Goal: Navigation & Orientation: Find specific page/section

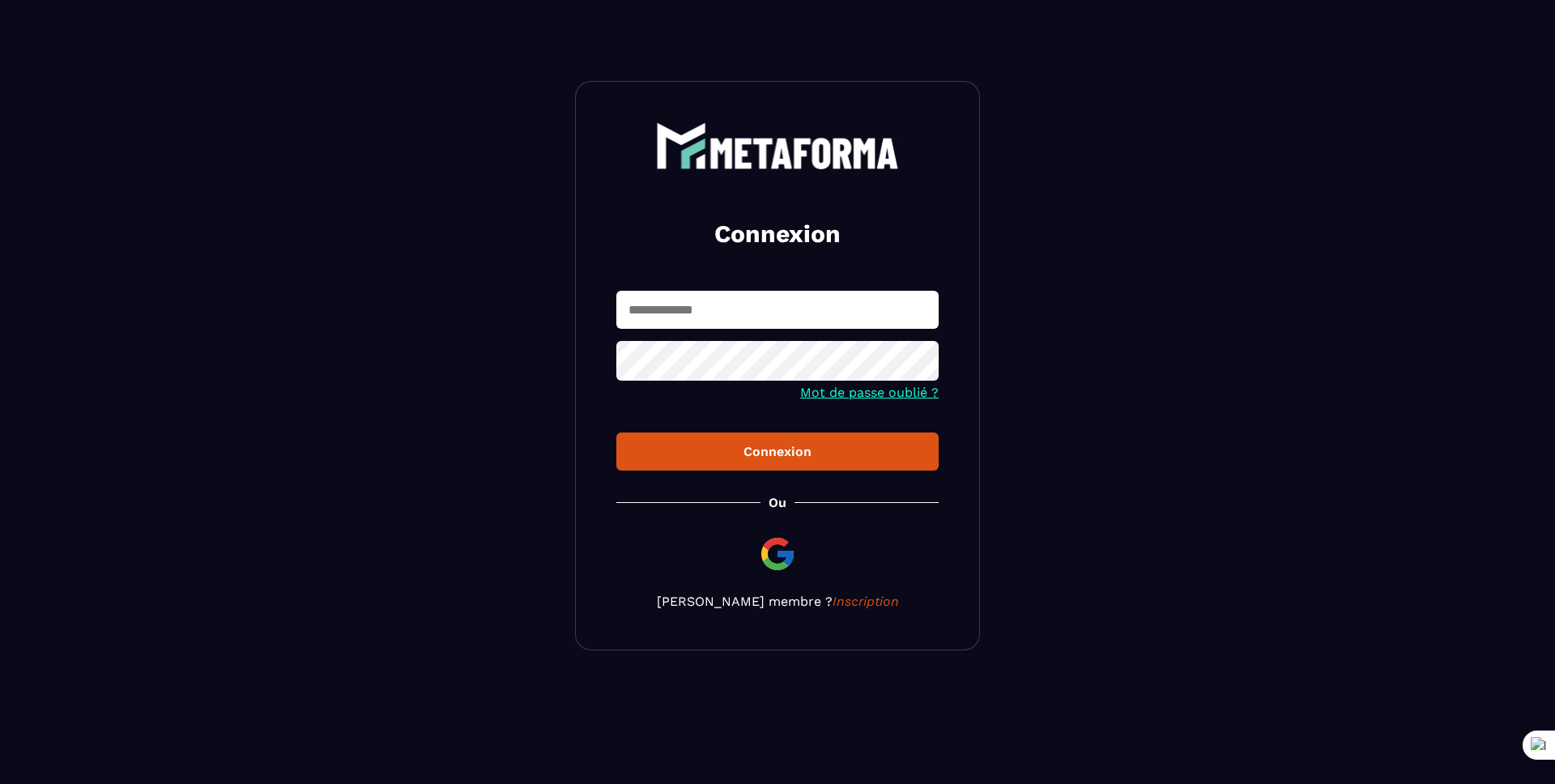
click at [775, 314] on input "text" at bounding box center [777, 310] width 322 height 38
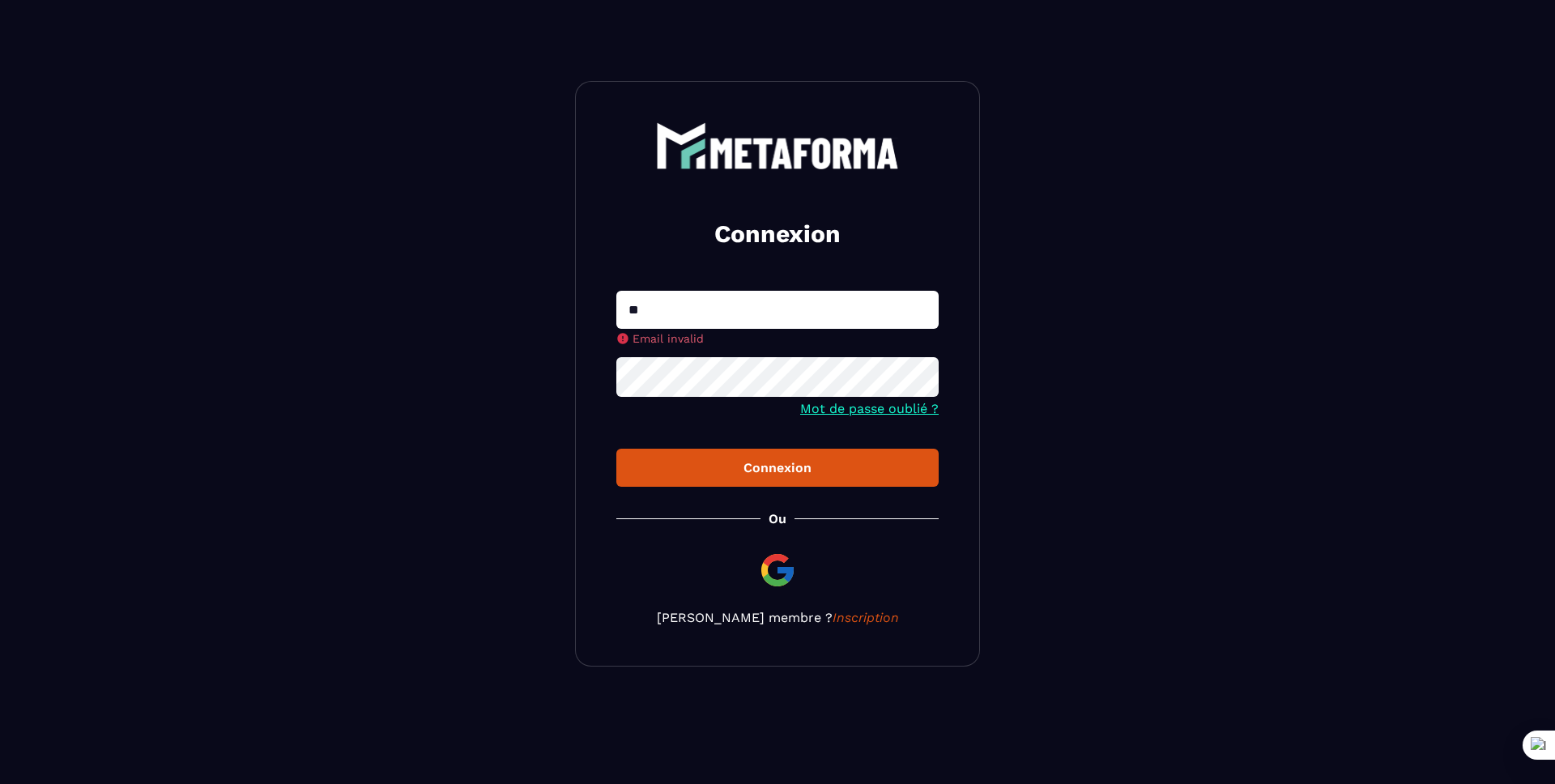
type input "**********"
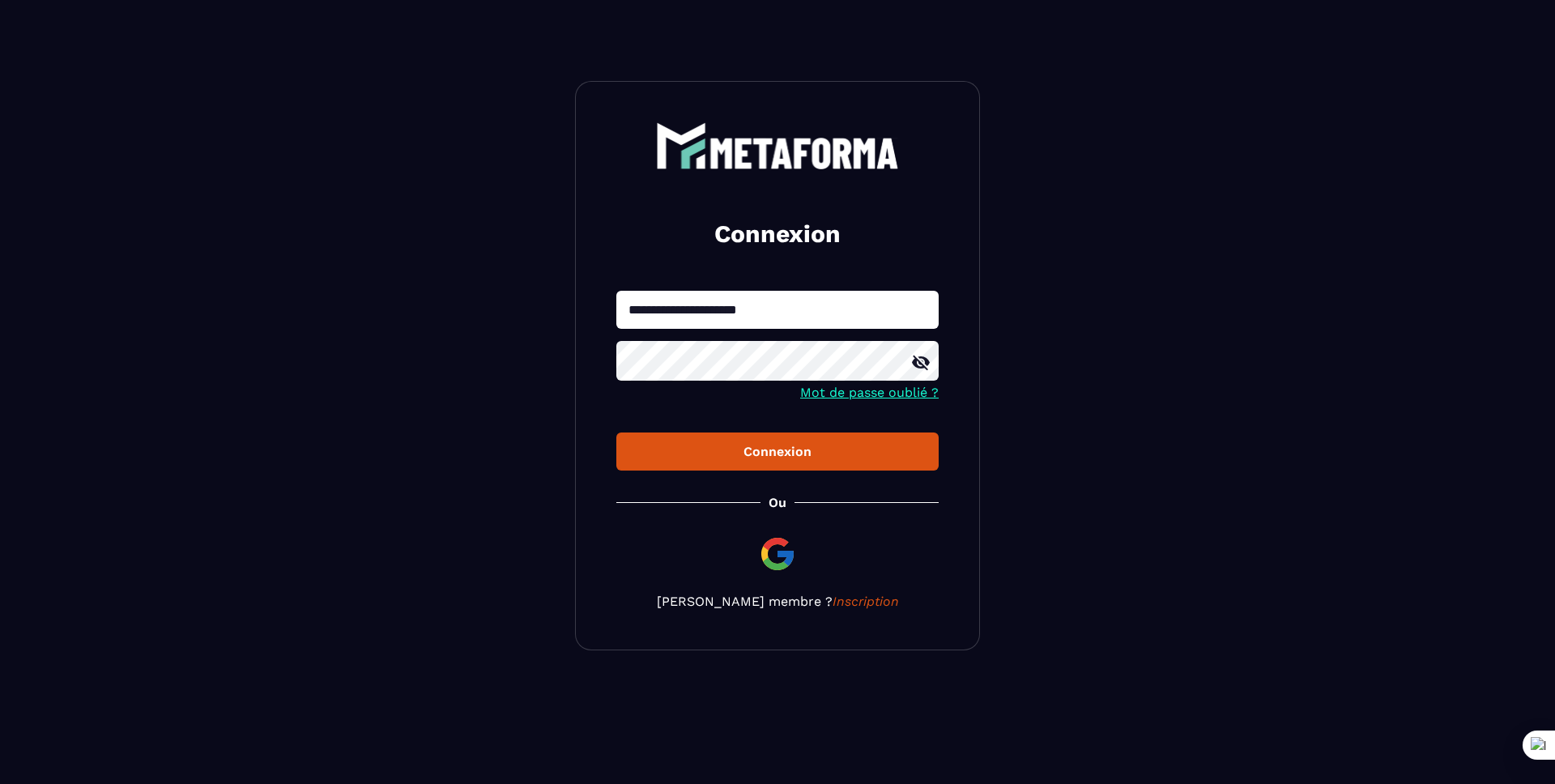
click at [617, 432] on button "Connexion" at bounding box center [777, 451] width 322 height 38
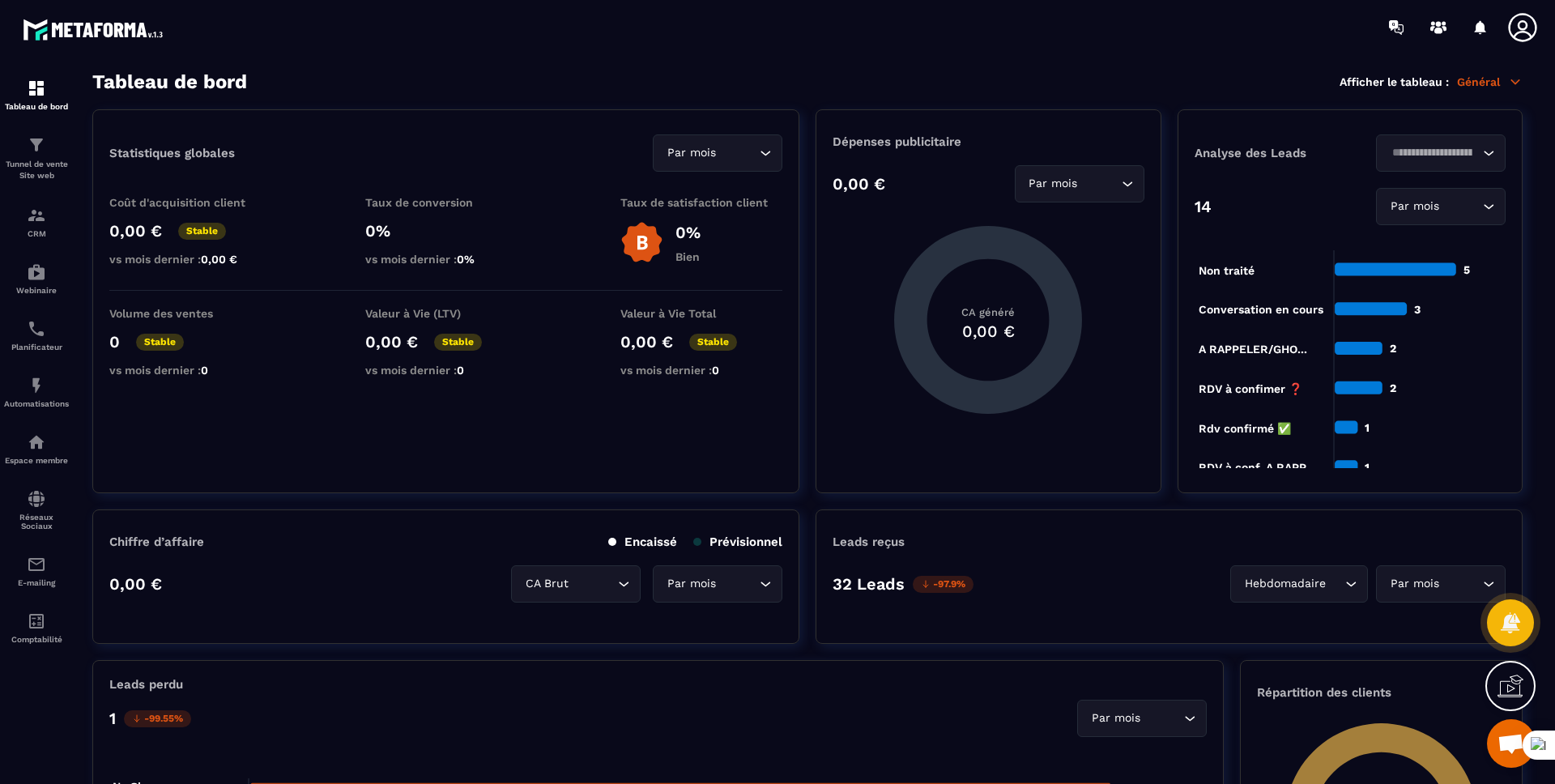
click at [1529, 31] on icon at bounding box center [1522, 27] width 33 height 33
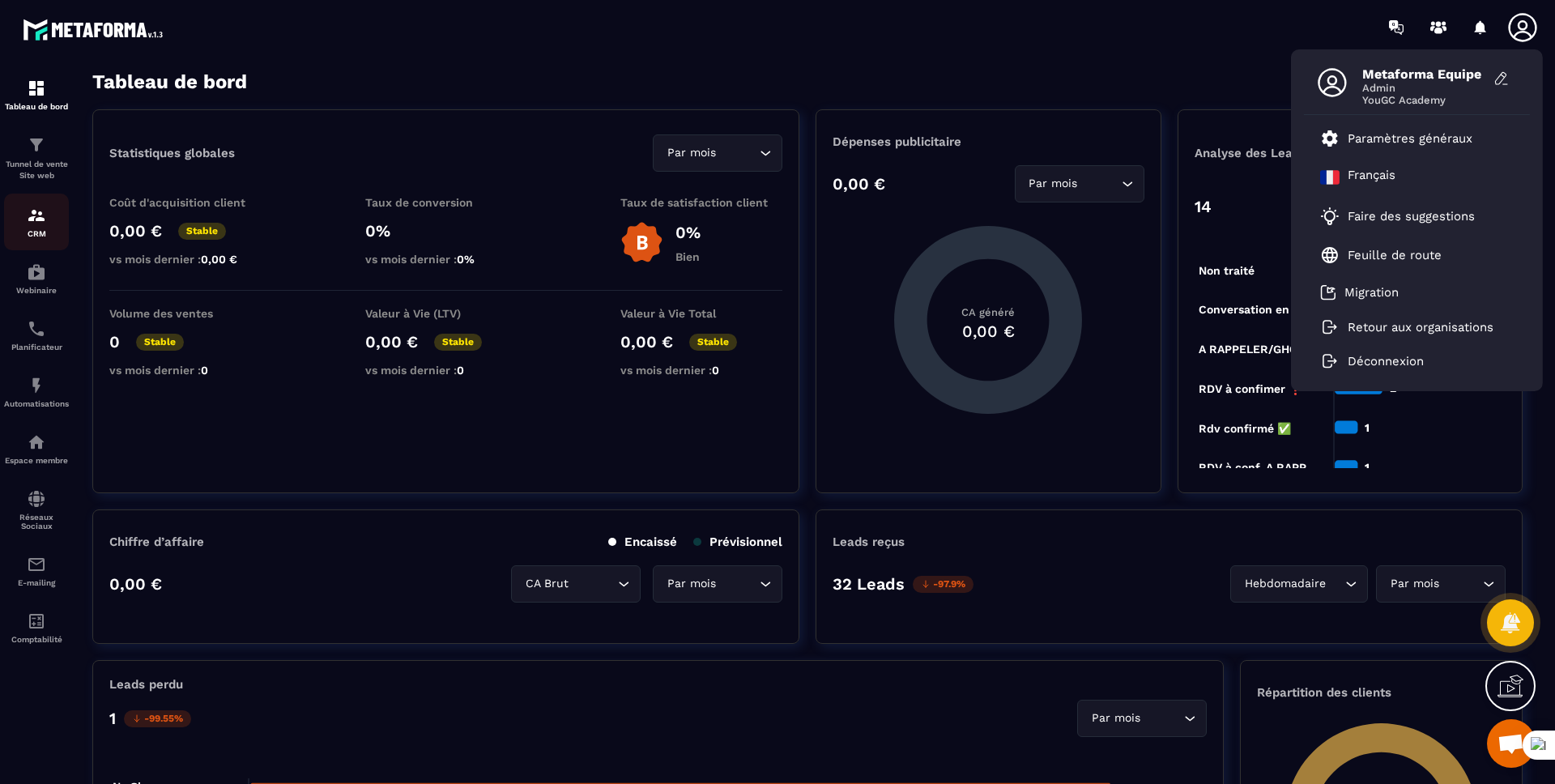
click at [25, 224] on div "CRM" at bounding box center [36, 221] width 64 height 33
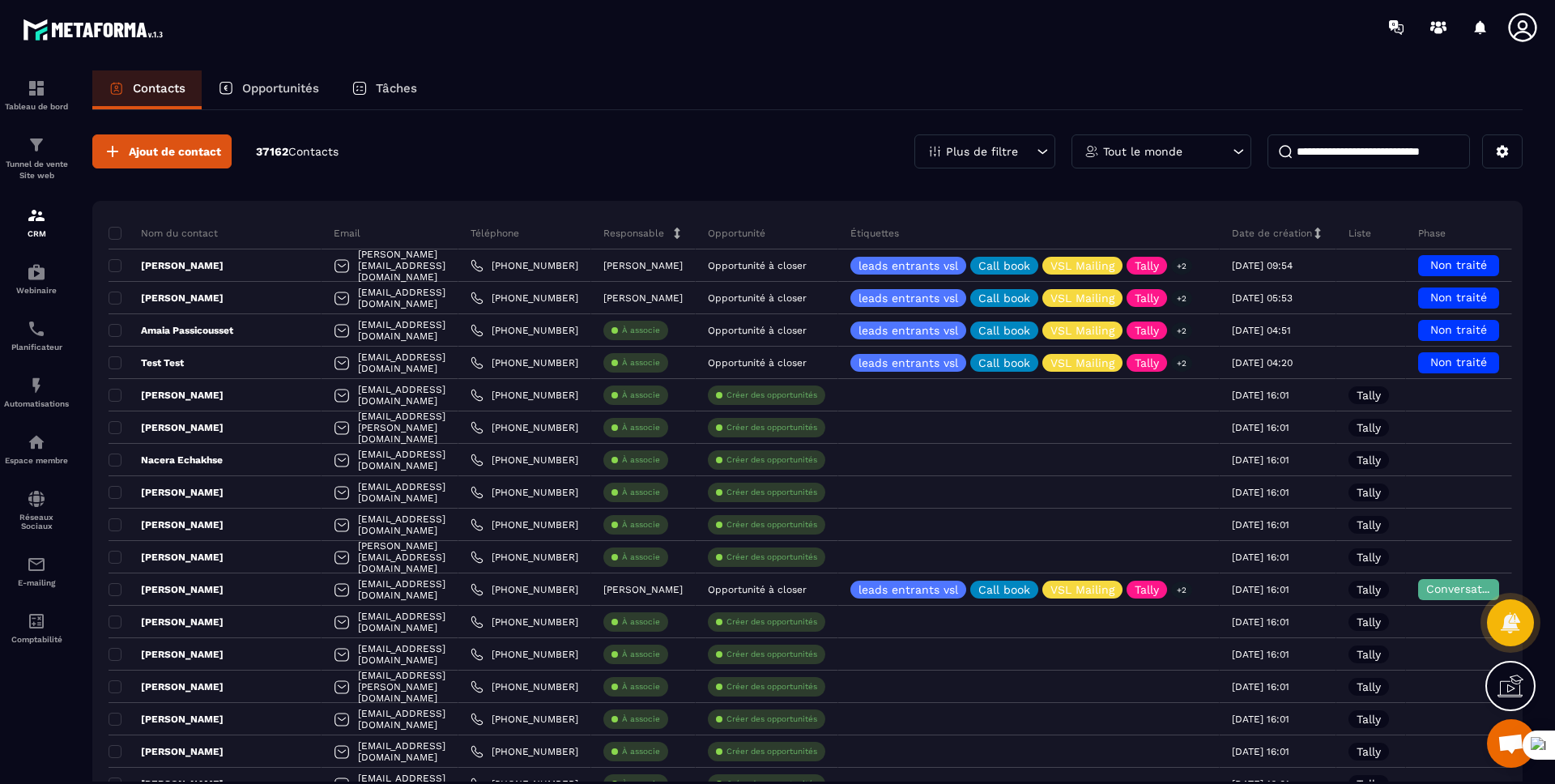
click at [378, 87] on p "Tâches" at bounding box center [396, 88] width 41 height 15
